Goal: Use online tool/utility: Utilize a website feature to perform a specific function

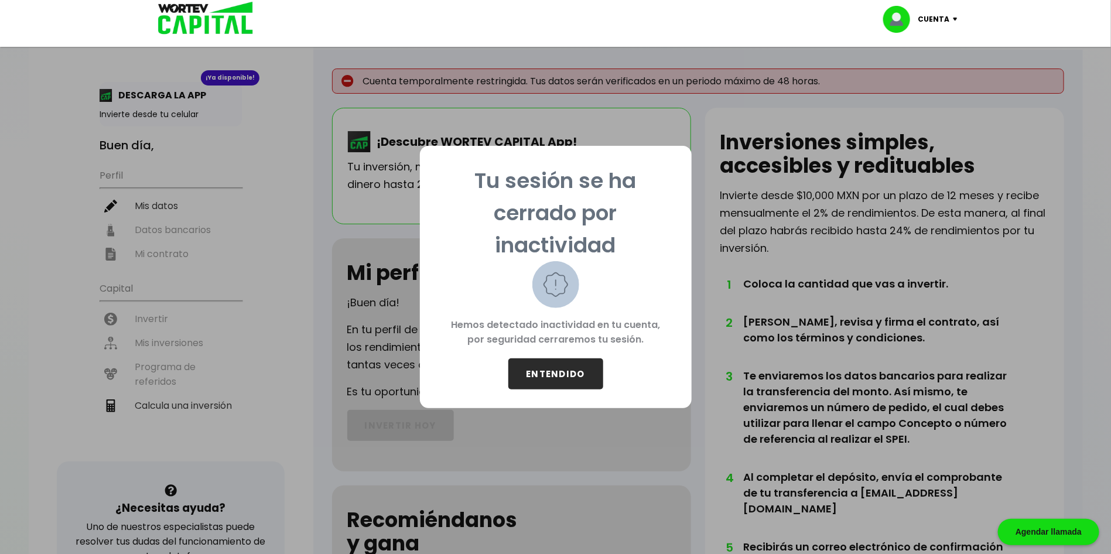
click at [579, 369] on button "ENTENDIDO" at bounding box center [555, 373] width 95 height 31
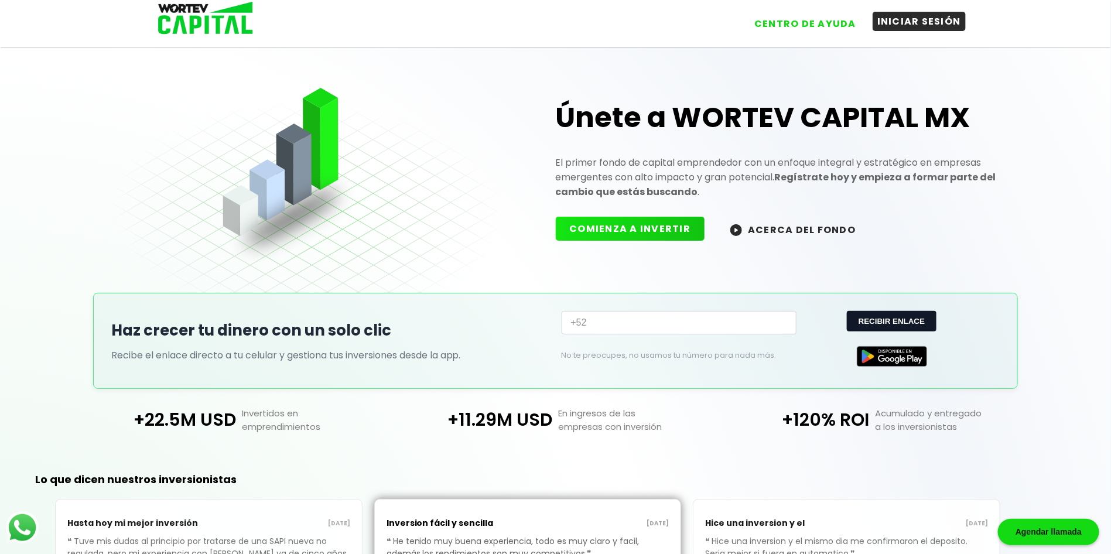
click at [944, 21] on button "INICIAR SESIÓN" at bounding box center [918, 21] width 93 height 19
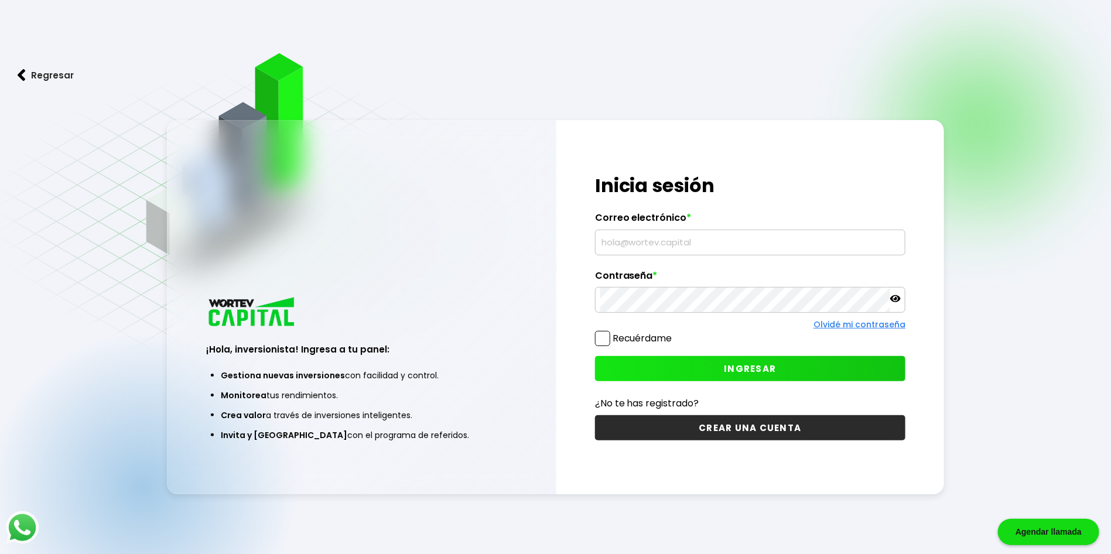
type input "[PERSON_NAME][EMAIL_ADDRESS][DOMAIN_NAME]"
click at [617, 342] on label "Recuérdame" at bounding box center [642, 337] width 60 height 13
click at [675, 333] on input "Recuérdame" at bounding box center [675, 333] width 0 height 0
click at [683, 371] on button "INGRESAR" at bounding box center [750, 368] width 310 height 25
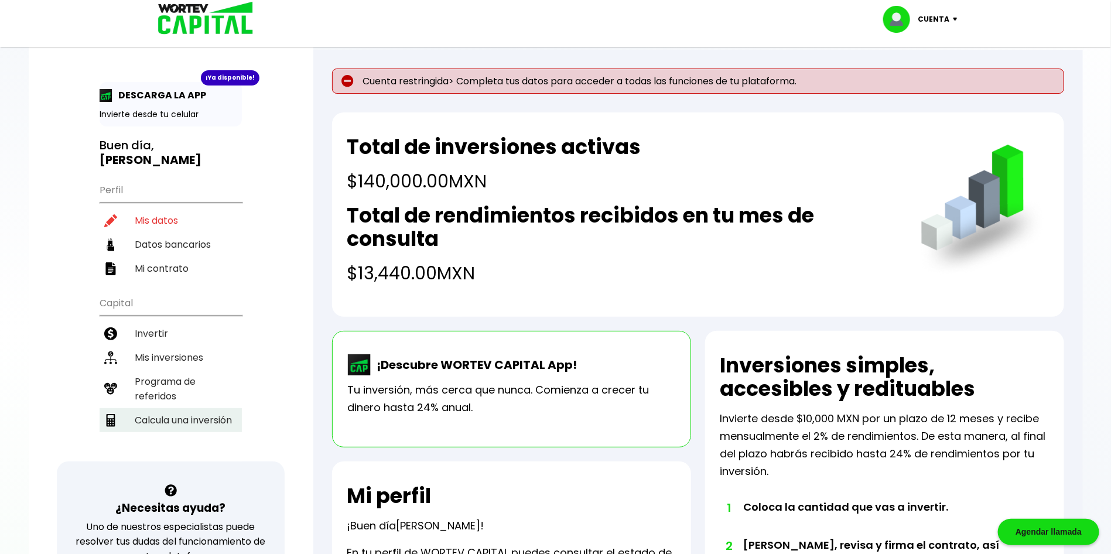
click at [148, 408] on li "Calcula una inversión" at bounding box center [171, 420] width 142 height 24
select select "1"
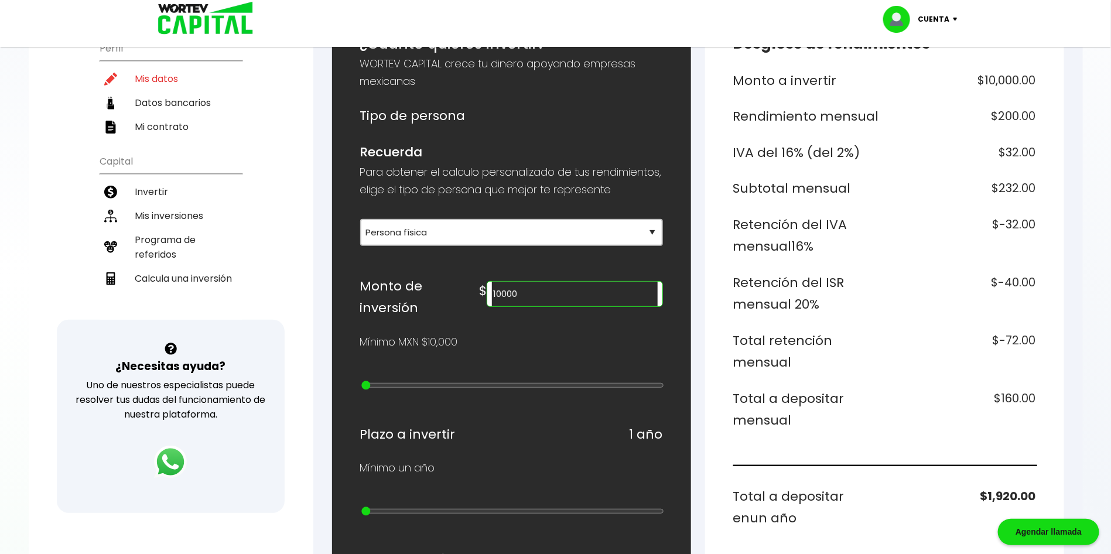
scroll to position [176, 0]
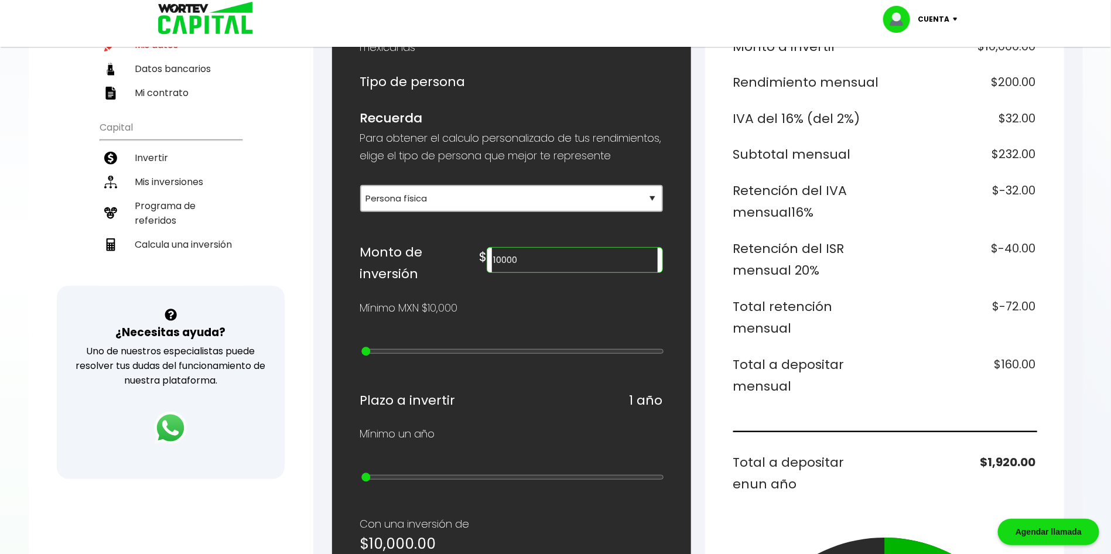
drag, startPoint x: 582, startPoint y: 275, endPoint x: 508, endPoint y: 269, distance: 74.6
click at [508, 269] on div "Monto de inversión $ 10000" at bounding box center [511, 263] width 303 height 44
type input "300000"
click at [530, 328] on div "¿Cuánto quieres invertir? WORTEV CAPITAL crece tu dinero apoyando empresas mexi…" at bounding box center [511, 471] width 303 height 944
click at [523, 413] on div "¿Cuánto quieres invertir? WORTEV CAPITAL crece tu dinero apoyando empresas mexi…" at bounding box center [511, 471] width 303 height 944
